Goal: Information Seeking & Learning: Learn about a topic

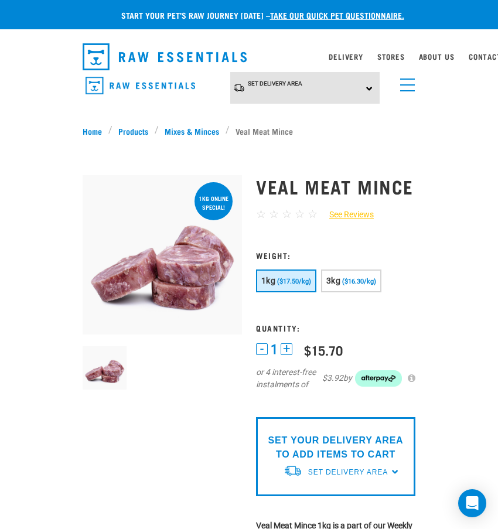
click at [412, 74] on link "menu" at bounding box center [405, 82] width 21 height 21
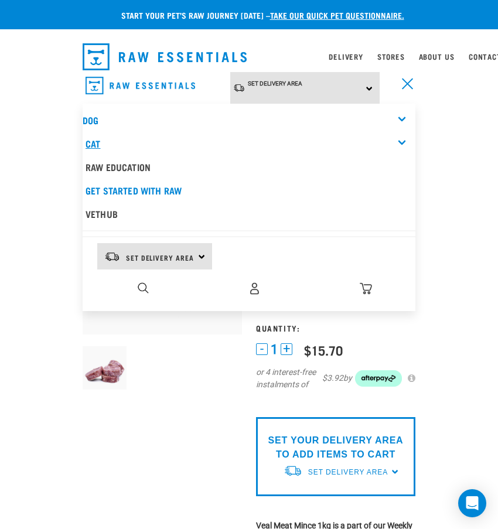
click at [100, 141] on link "Cat" at bounding box center [93, 143] width 15 height 5
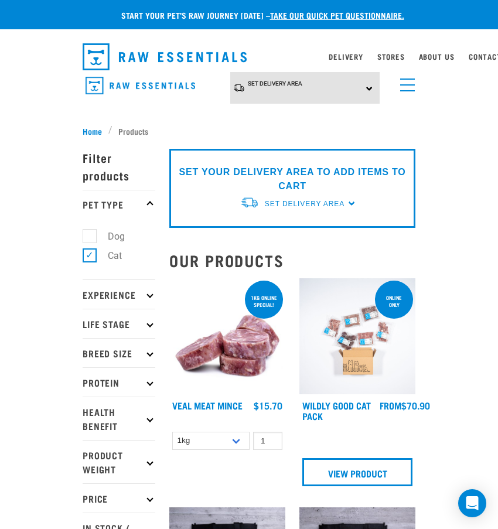
click at [412, 82] on link "menu" at bounding box center [405, 82] width 21 height 21
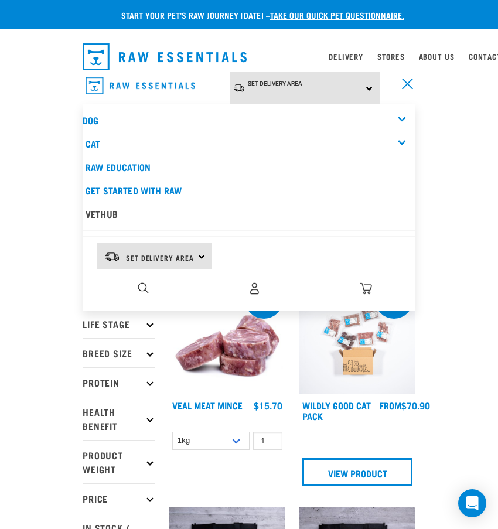
click at [121, 165] on link "Raw Education" at bounding box center [249, 166] width 333 height 23
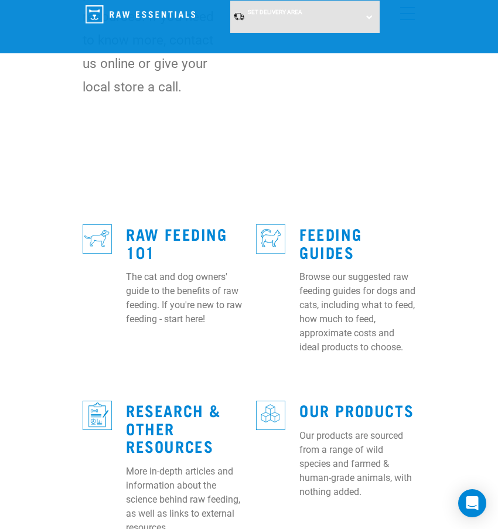
scroll to position [306, 0]
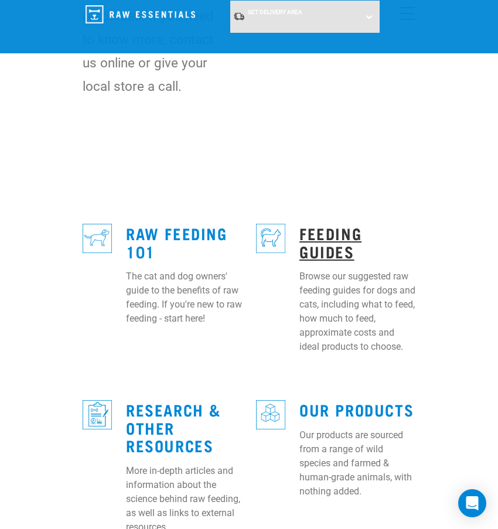
click at [337, 237] on link "Feeding Guides" at bounding box center [331, 242] width 62 height 27
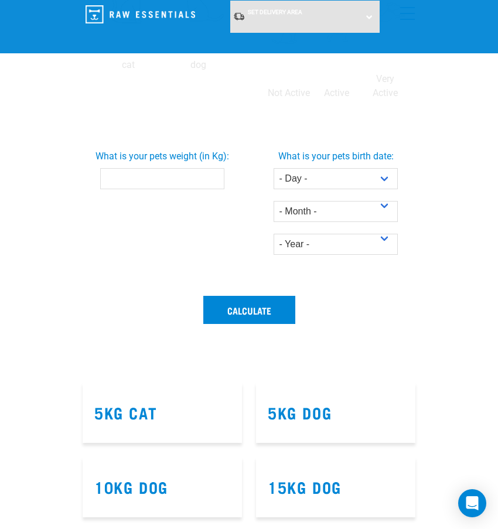
scroll to position [451, 0]
click at [213, 176] on input "0.1" at bounding box center [162, 178] width 125 height 21
click at [213, 176] on input "0.2" at bounding box center [162, 178] width 125 height 21
click at [213, 175] on input "4.6" at bounding box center [162, 178] width 125 height 21
click at [212, 181] on input "4.5" at bounding box center [162, 178] width 125 height 21
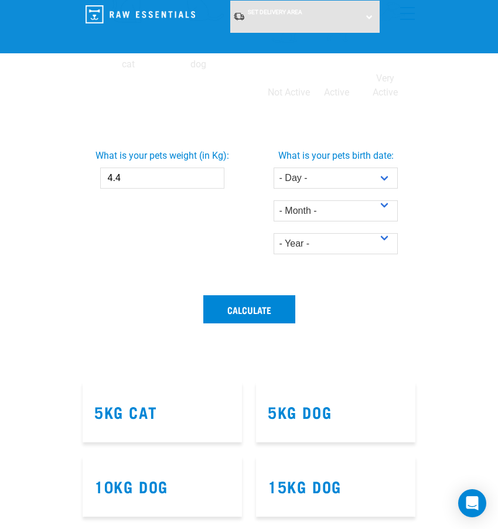
click at [212, 181] on input "4.4" at bounding box center [162, 178] width 125 height 21
click at [212, 181] on input "4.3" at bounding box center [162, 178] width 125 height 21
type input "4.2"
click at [212, 181] on input "4.2" at bounding box center [162, 178] width 125 height 21
select select "7"
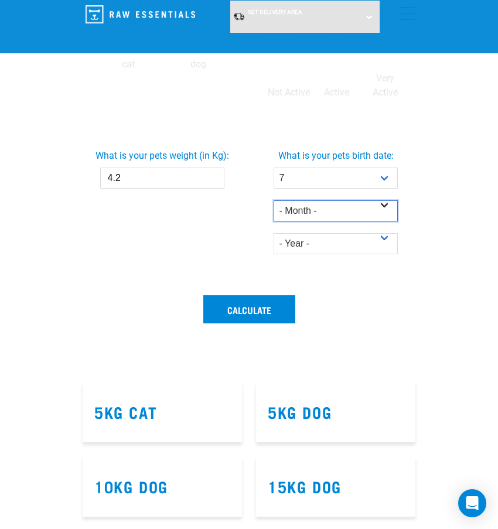
select select "December"
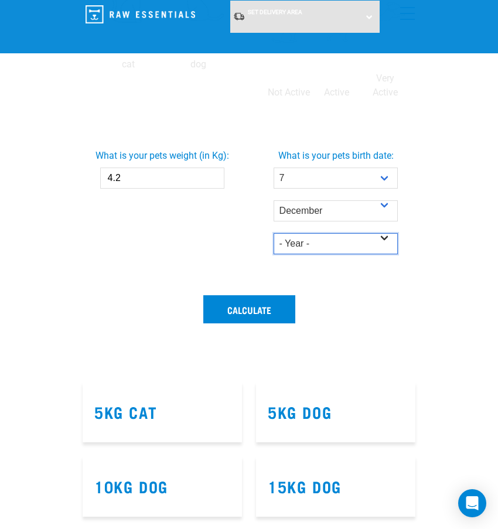
select select "2024"
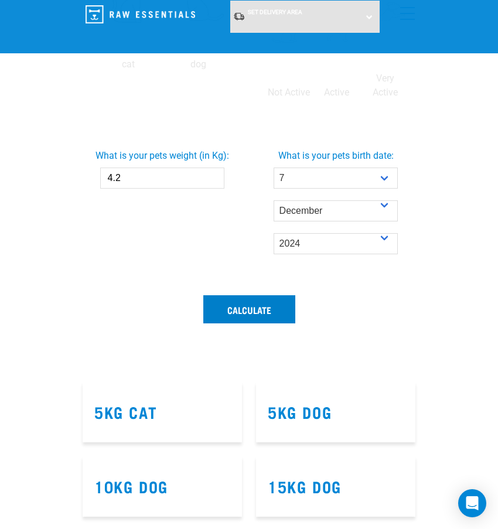
click at [263, 311] on button "Calculate" at bounding box center [249, 309] width 92 height 28
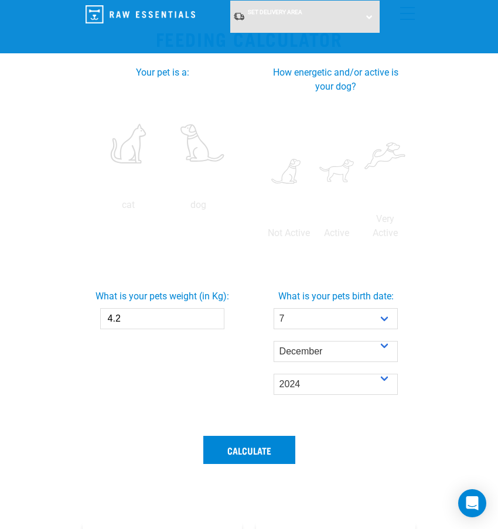
scroll to position [312, 0]
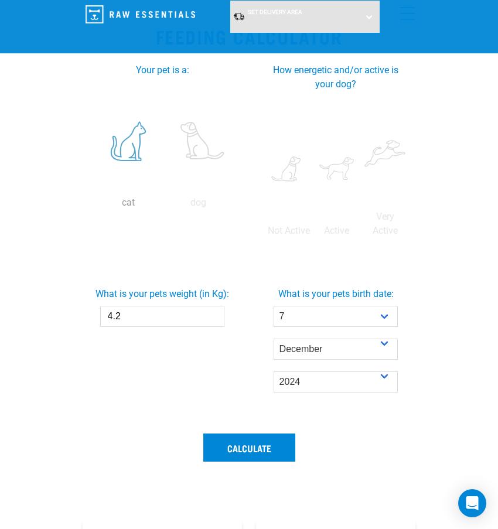
click at [124, 147] on label at bounding box center [129, 141] width 66 height 100
click at [93, 206] on input "radio" at bounding box center [93, 206] width 0 height 0
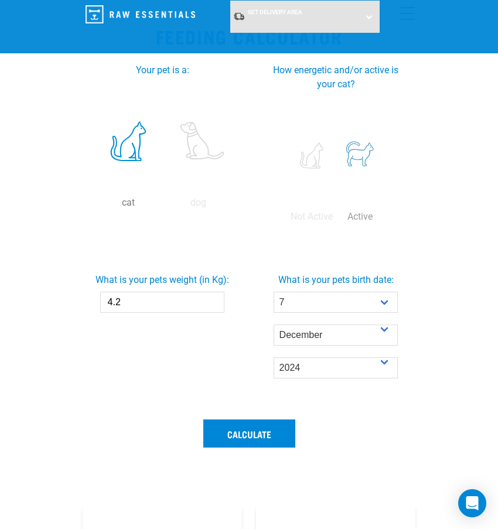
click at [362, 161] on label at bounding box center [359, 156] width 43 height 100
click at [336, 220] on input "radio" at bounding box center [336, 220] width 0 height 0
click at [260, 439] on button "Calculate" at bounding box center [249, 434] width 92 height 28
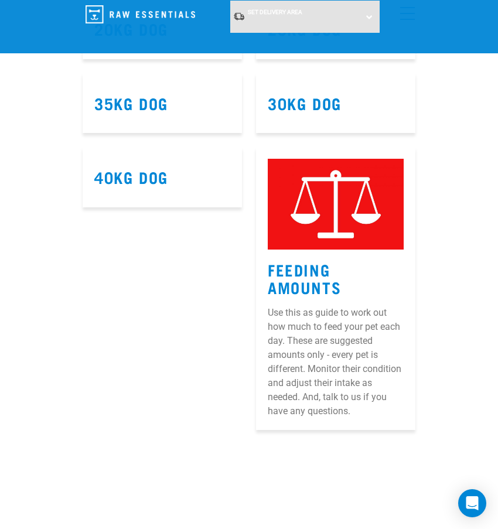
scroll to position [1156, 0]
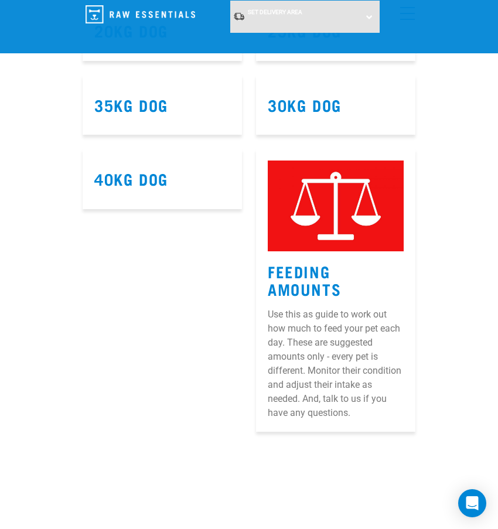
click at [341, 211] on img at bounding box center [336, 206] width 136 height 91
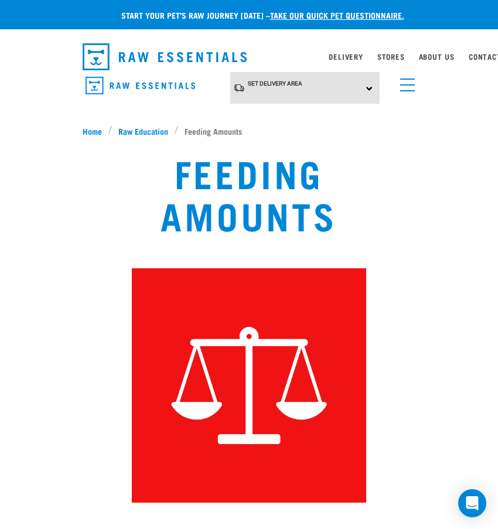
click at [409, 79] on span "menu" at bounding box center [407, 79] width 15 height 1
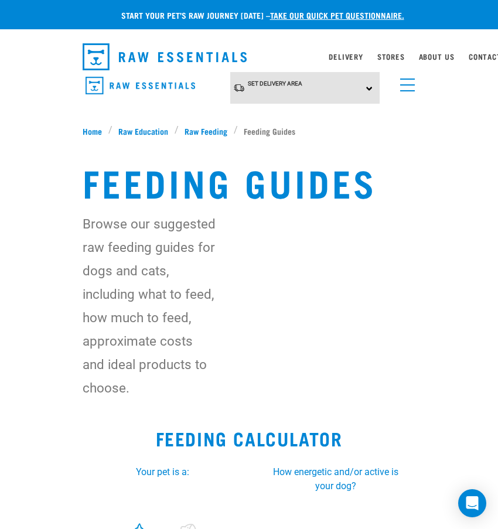
select select "7"
select select "December"
select select "2024"
click at [134, 127] on span "Raw Education" at bounding box center [143, 131] width 50 height 12
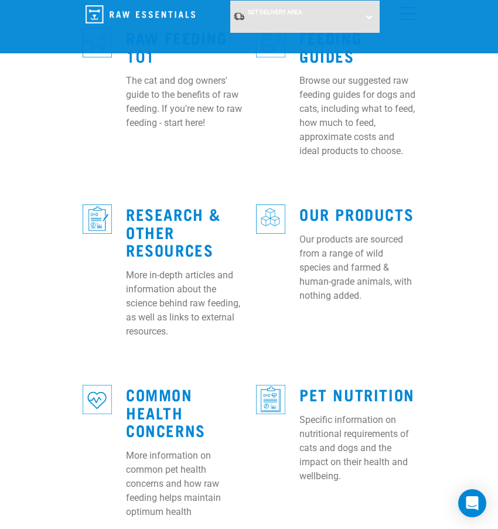
scroll to position [497, 0]
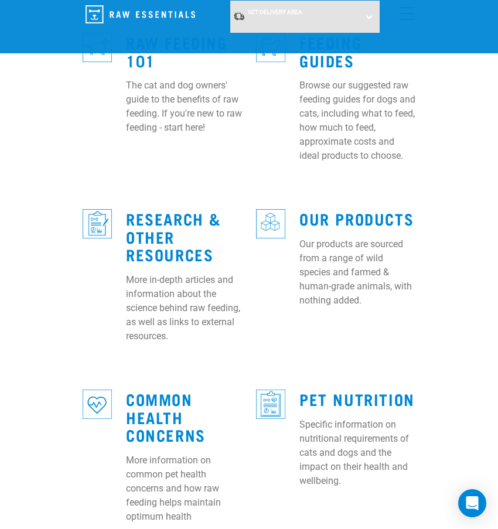
click at [329, 225] on h3 "Our Products" at bounding box center [358, 219] width 116 height 18
click at [328, 223] on link "Our Products" at bounding box center [357, 218] width 114 height 9
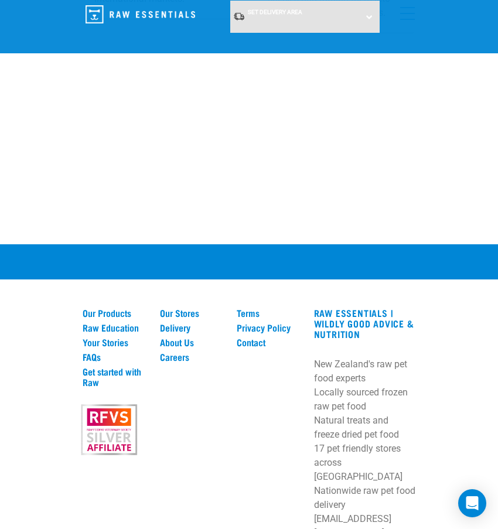
scroll to position [1737, 0]
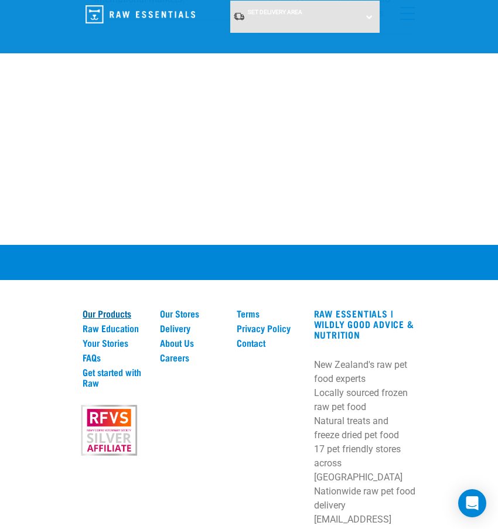
click at [106, 308] on link "Our Products" at bounding box center [114, 313] width 63 height 11
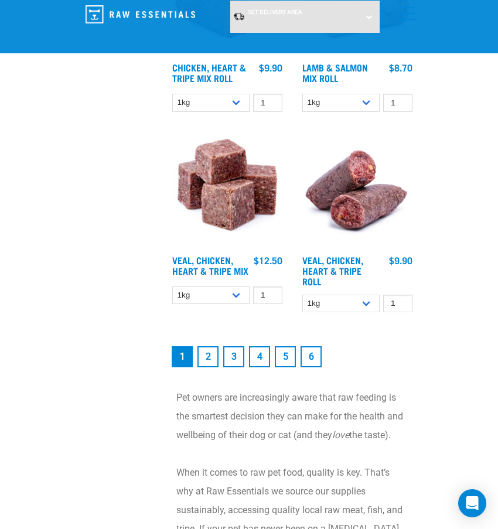
scroll to position [3144, 0]
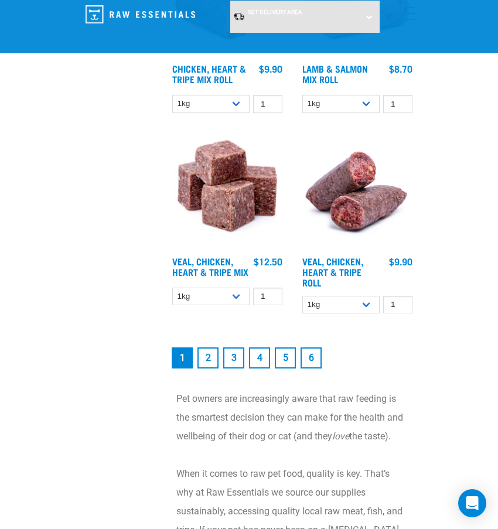
click at [311, 369] on link "6" at bounding box center [311, 358] width 21 height 21
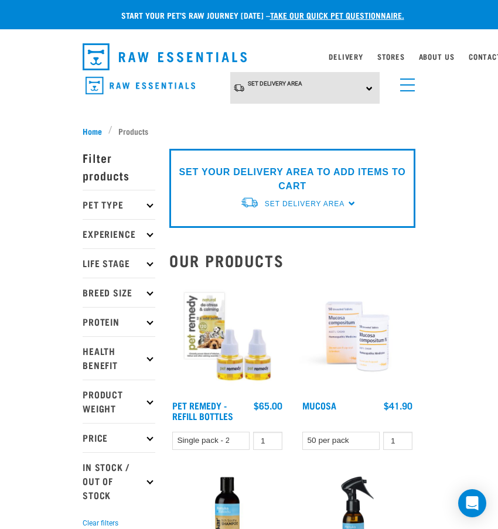
click at [120, 259] on p "Life Stage" at bounding box center [119, 263] width 73 height 29
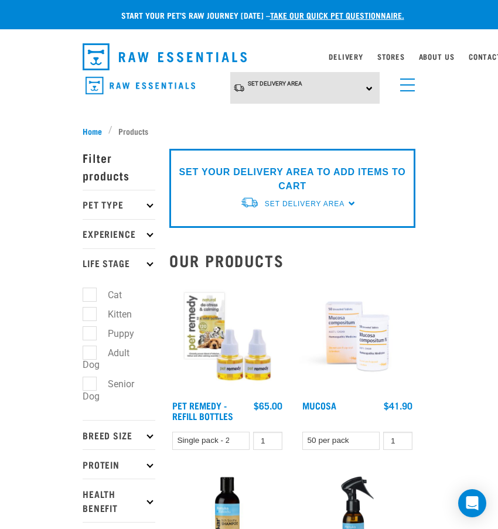
click at [113, 315] on label "Kitten" at bounding box center [112, 314] width 47 height 15
click at [90, 315] on input "Kitten" at bounding box center [87, 312] width 8 height 8
checkbox input "true"
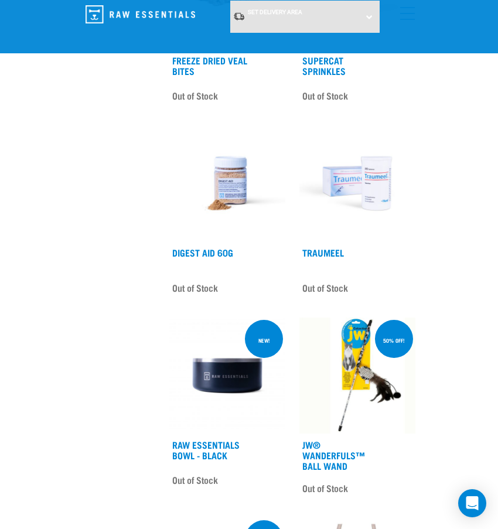
scroll to position [2229, 0]
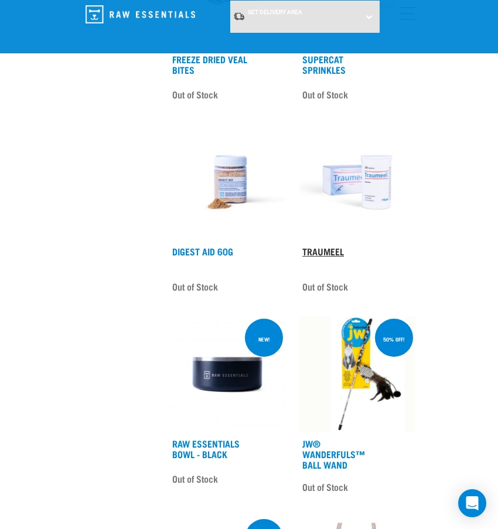
click at [334, 250] on link "Traumeel" at bounding box center [324, 251] width 42 height 5
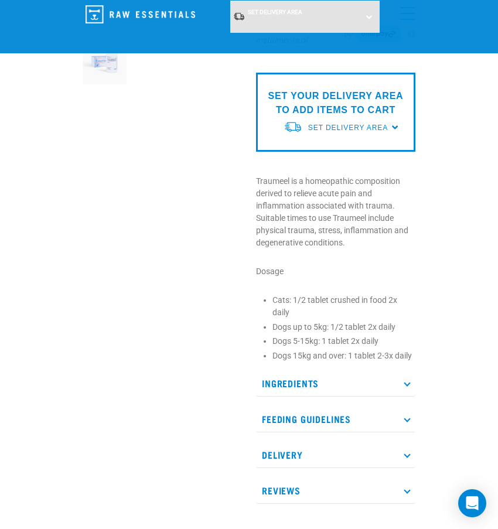
scroll to position [217, 0]
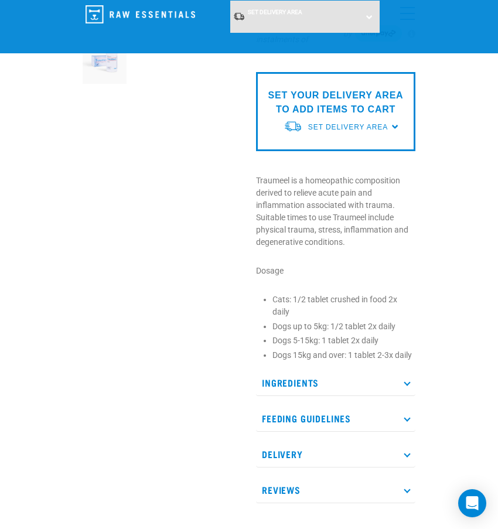
click at [405, 379] on p "Ingredients" at bounding box center [335, 383] width 159 height 26
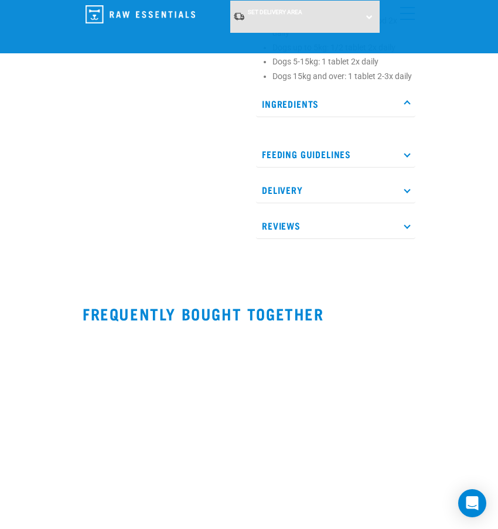
scroll to position [497, 0]
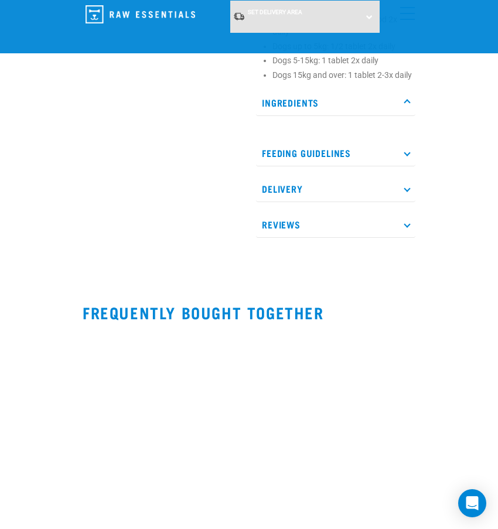
click at [408, 222] on icon at bounding box center [407, 224] width 6 height 6
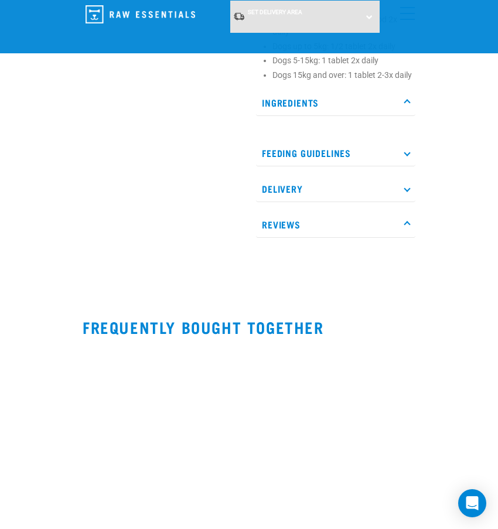
click at [408, 184] on p "Delivery" at bounding box center [335, 189] width 159 height 26
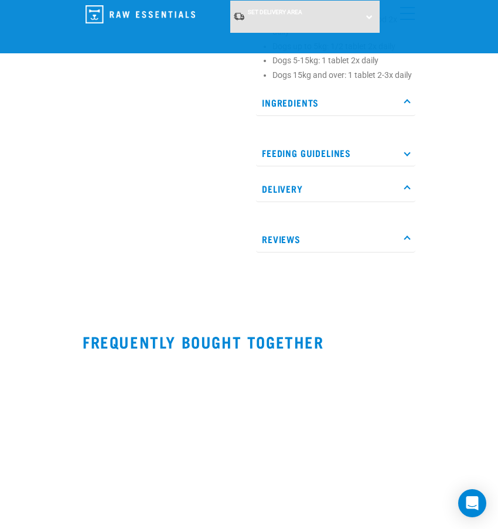
click at [409, 152] on icon at bounding box center [407, 153] width 6 height 6
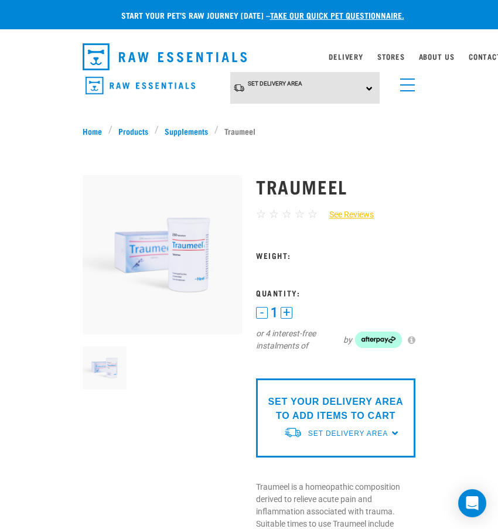
scroll to position [0, 0]
